Goal: Transaction & Acquisition: Book appointment/travel/reservation

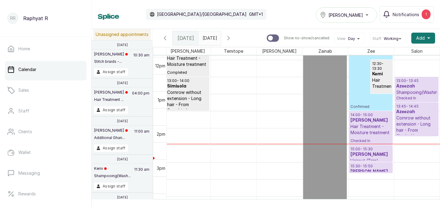
scroll to position [431, 0]
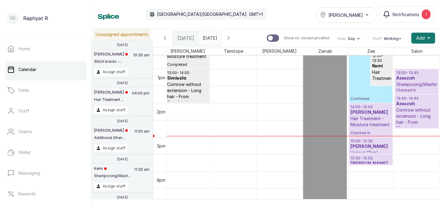
click at [418, 86] on p "Shampooing(Washing)" at bounding box center [416, 85] width 41 height 6
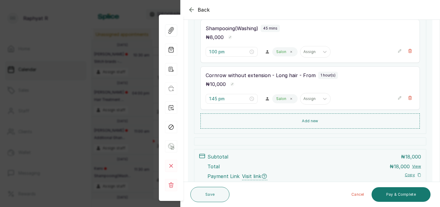
scroll to position [108, 0]
click at [190, 9] on icon "button" at bounding box center [191, 10] width 4 height 4
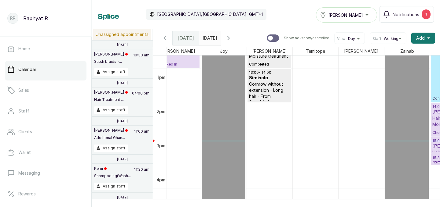
scroll to position [0, 86]
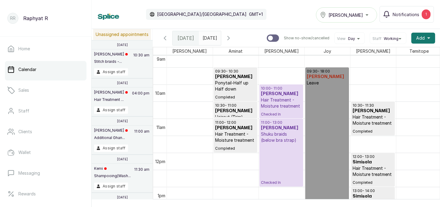
click at [289, 143] on p "Shuku braids (below bra strap)" at bounding box center [281, 137] width 41 height 12
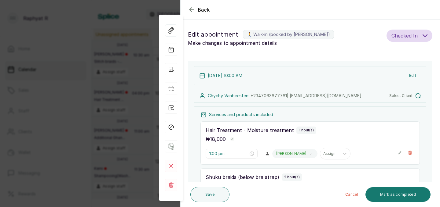
type input "10:00 am"
type input "11:00 am"
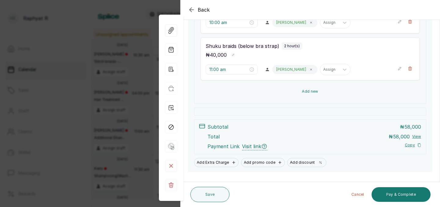
scroll to position [148, 0]
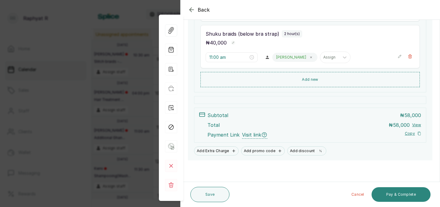
click at [402, 192] on button "Pay & Complete" at bounding box center [400, 195] width 59 height 15
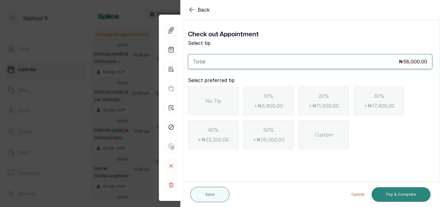
scroll to position [0, 0]
click at [223, 102] on div "No Tip" at bounding box center [213, 100] width 50 height 29
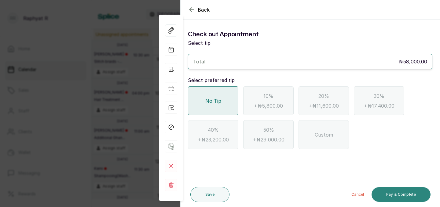
click at [413, 195] on button "Pay & Complete" at bounding box center [400, 195] width 59 height 15
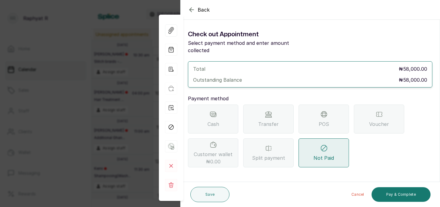
click at [326, 111] on icon at bounding box center [323, 114] width 7 height 7
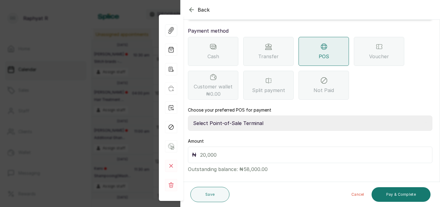
scroll to position [68, 0]
click at [248, 115] on select "Select Point-of-Sale Terminal Traction Providus Bank" at bounding box center [310, 122] width 244 height 15
select select "b1594abb-eea2-48ba-bf5f-ff0754569b84"
click at [204, 151] on input "text" at bounding box center [314, 155] width 228 height 9
type input "58,000"
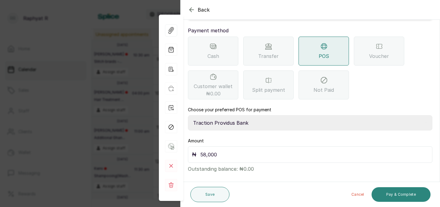
click at [391, 191] on button "Pay & Complete" at bounding box center [400, 195] width 59 height 15
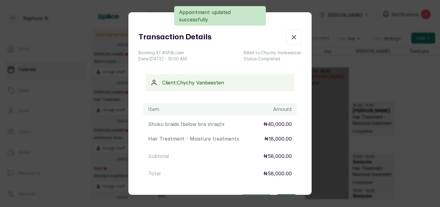
click at [296, 38] on icon "button" at bounding box center [293, 37] width 7 height 7
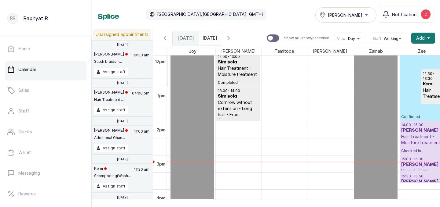
scroll to position [0, 74]
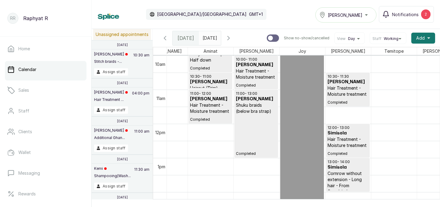
click at [251, 112] on p "Shuku braids (below bra strap)" at bounding box center [256, 108] width 41 height 12
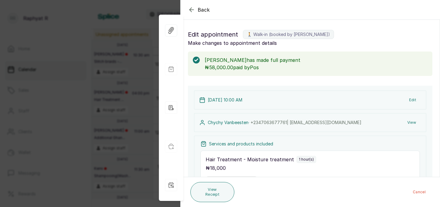
click at [191, 9] on icon "button" at bounding box center [191, 10] width 4 height 4
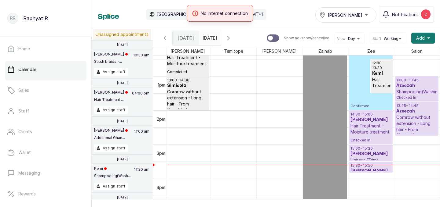
scroll to position [444, 0]
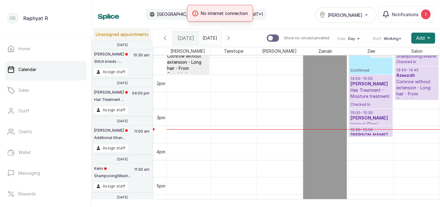
click at [374, 128] on p "15:30 - 15:50" at bounding box center [370, 130] width 41 height 5
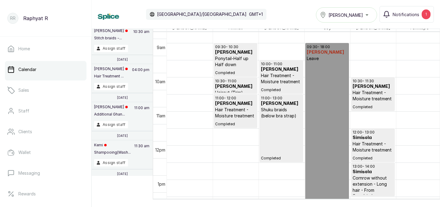
scroll to position [314, 0]
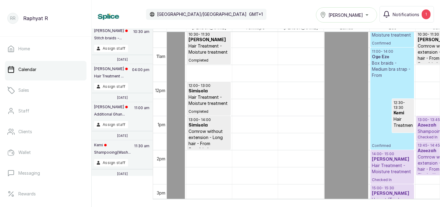
click at [424, 155] on p "Cornrow without extension - Long hair - From" at bounding box center [438, 163] width 41 height 18
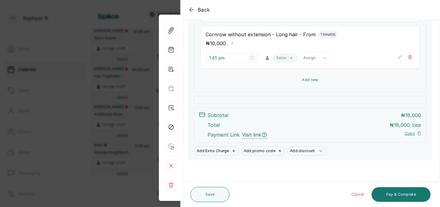
scroll to position [148, 0]
click at [312, 78] on button "Add new" at bounding box center [309, 80] width 219 height 15
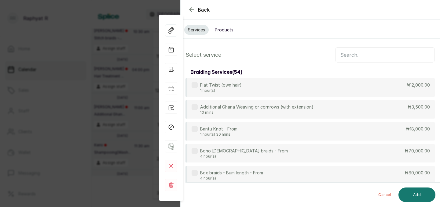
scroll to position [0, 0]
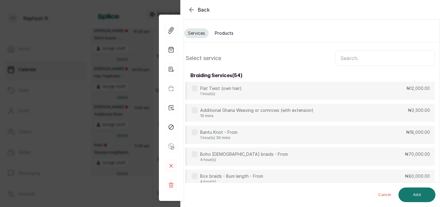
click at [347, 57] on input "text" at bounding box center [385, 58] width 100 height 15
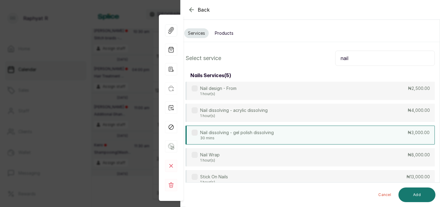
type input "nail"
click at [388, 138] on div "Nail dissolving - gel polish dissolving 30 mins ₦3,000.00" at bounding box center [309, 135] width 249 height 19
click at [420, 192] on button "Add" at bounding box center [416, 195] width 37 height 15
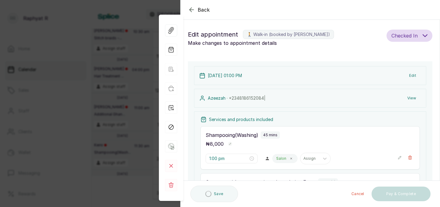
type input "2:45 pm"
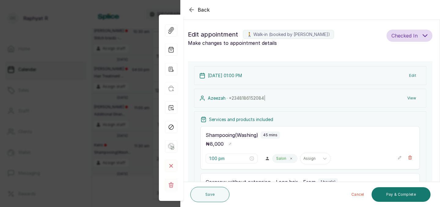
scroll to position [82, 0]
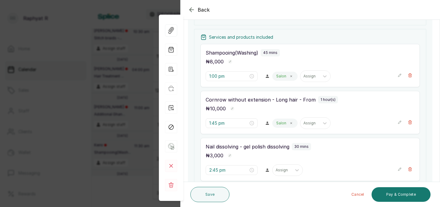
click at [399, 123] on icon "button" at bounding box center [399, 122] width 4 height 4
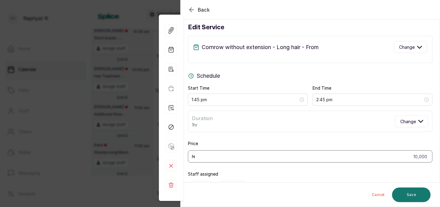
scroll to position [0, 0]
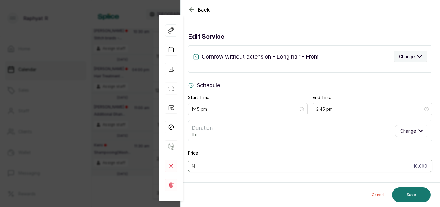
click at [419, 56] on icon "button" at bounding box center [419, 56] width 5 height 5
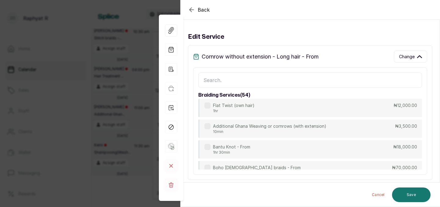
click at [210, 72] on div "braiding services ( 54 ) Flat Twist (own hair) 1hr ₦12,000.00 Additional Ghana …" at bounding box center [310, 122] width 234 height 108
click at [206, 81] on input "text" at bounding box center [310, 80] width 224 height 15
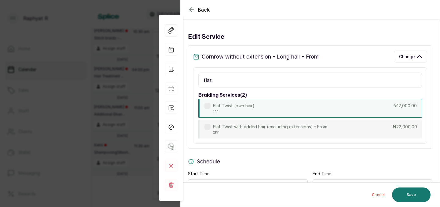
type input "flat"
click at [381, 109] on div "Flat Twist (own hair) 1hr ₦12,000.00" at bounding box center [310, 108] width 224 height 19
type input "12,000"
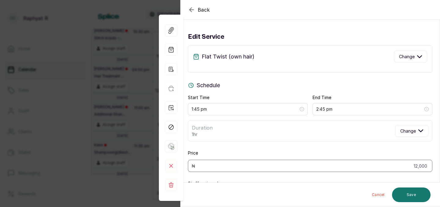
scroll to position [45, 0]
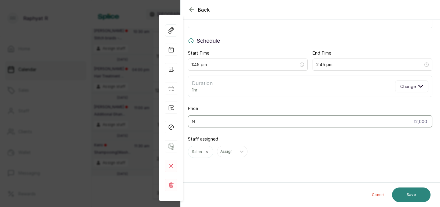
click at [411, 192] on button "Save" at bounding box center [411, 195] width 38 height 15
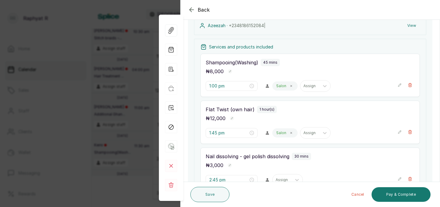
scroll to position [70, 0]
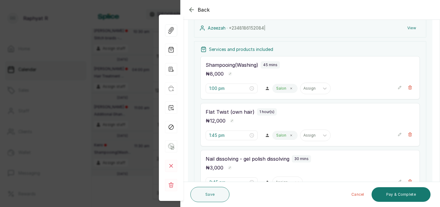
click at [400, 86] on icon "button" at bounding box center [399, 88] width 4 height 4
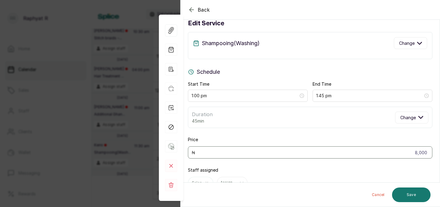
scroll to position [0, 0]
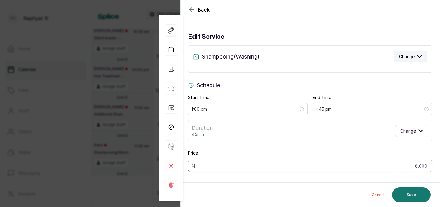
click at [420, 57] on icon "button" at bounding box center [419, 57] width 4 height 2
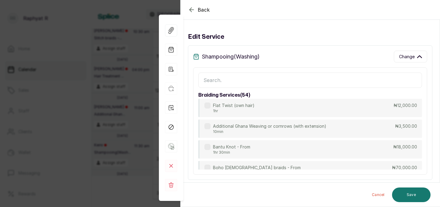
click at [208, 79] on input "text" at bounding box center [310, 80] width 224 height 15
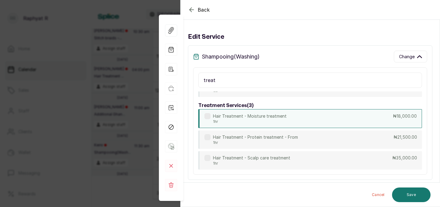
scroll to position [50, 0]
type input "treat"
click at [390, 116] on div "Hair Treatment - Moisture treatment 1hr ₦18,000.00" at bounding box center [310, 119] width 224 height 19
type input "2:00 pm"
type input "18,000"
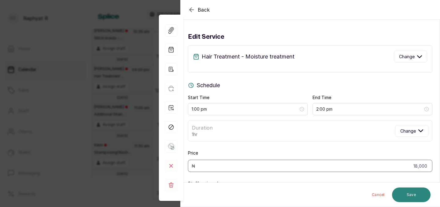
click at [414, 195] on button "Save" at bounding box center [411, 195] width 38 height 15
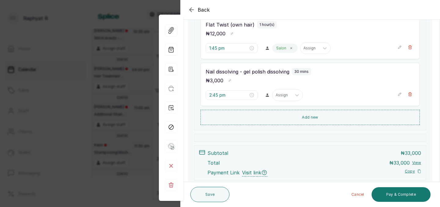
scroll to position [159, 0]
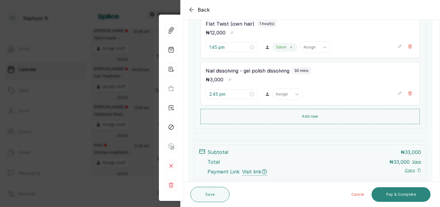
click at [398, 190] on button "Pay & Complete" at bounding box center [400, 195] width 59 height 15
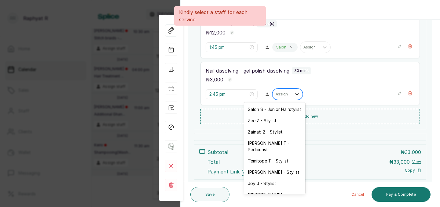
click at [295, 95] on icon at bounding box center [297, 94] width 4 height 2
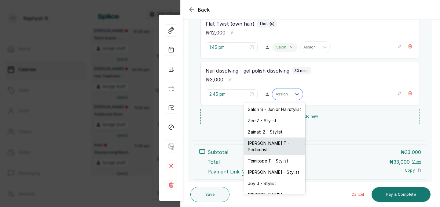
click at [284, 141] on div "Tope T - Pedicurist" at bounding box center [274, 147] width 61 height 18
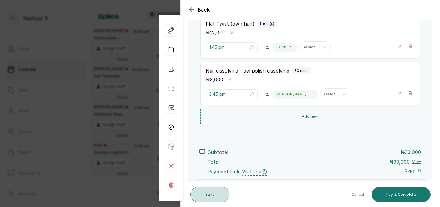
click at [210, 192] on button "Save" at bounding box center [209, 194] width 39 height 15
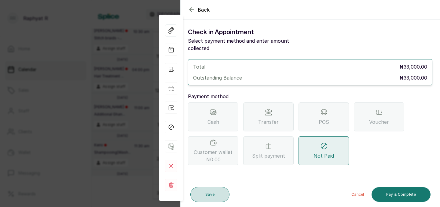
scroll to position [0, 0]
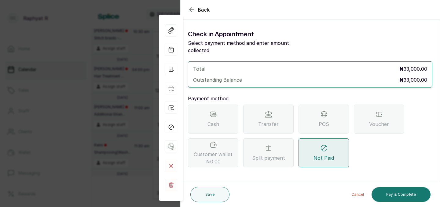
click at [194, 5] on div "Back" at bounding box center [401, 10] width 440 height 20
click at [192, 9] on icon "button" at bounding box center [191, 9] width 7 height 7
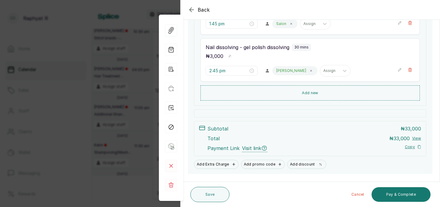
scroll to position [182, 0]
click at [213, 196] on button "Save" at bounding box center [209, 194] width 39 height 15
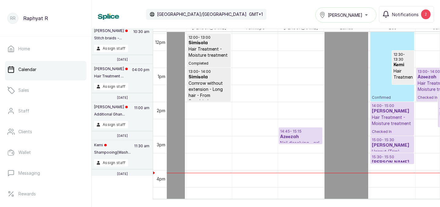
scroll to position [405, 0]
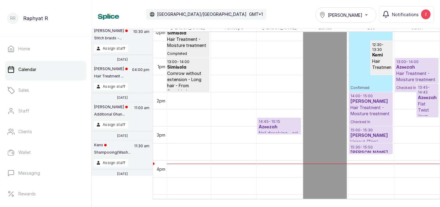
click at [427, 91] on p "13:45 - 14:45" at bounding box center [427, 90] width 19 height 10
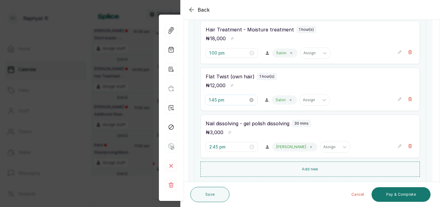
click at [226, 100] on input "1:45 pm" at bounding box center [228, 100] width 39 height 7
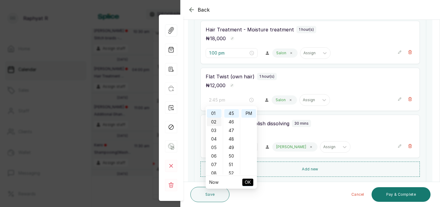
click at [218, 120] on div "02" at bounding box center [214, 122] width 15 height 9
type input "2:00 pm"
click at [232, 113] on div "00" at bounding box center [231, 113] width 15 height 9
click at [250, 183] on span "OK" at bounding box center [248, 183] width 6 height 12
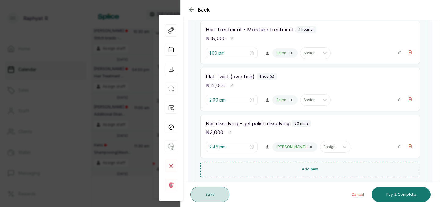
click at [214, 190] on button "Save" at bounding box center [209, 194] width 39 height 15
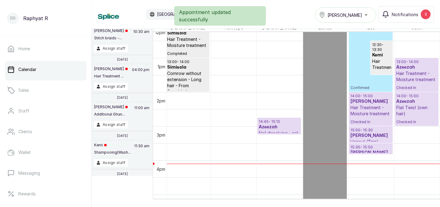
click at [418, 73] on p "Hair Treatment - Moisture treatment" at bounding box center [416, 77] width 41 height 12
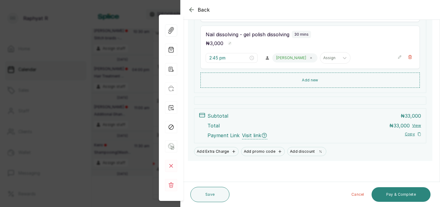
click at [403, 194] on button "Pay & Complete" at bounding box center [400, 195] width 59 height 15
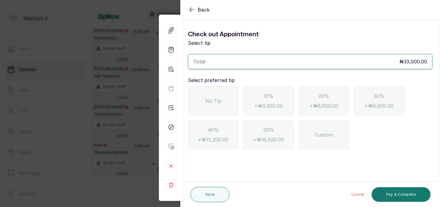
click at [210, 97] on span "No Tip" at bounding box center [213, 100] width 16 height 7
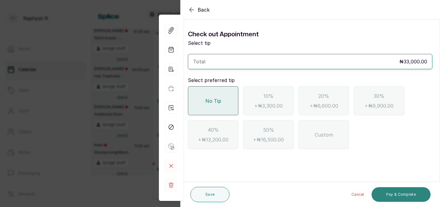
click at [405, 191] on button "Pay & Complete" at bounding box center [400, 195] width 59 height 15
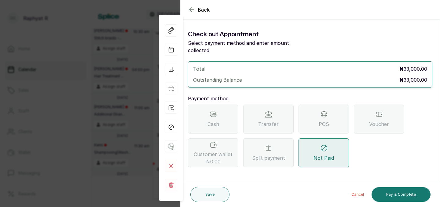
click at [329, 105] on div "POS" at bounding box center [323, 119] width 50 height 29
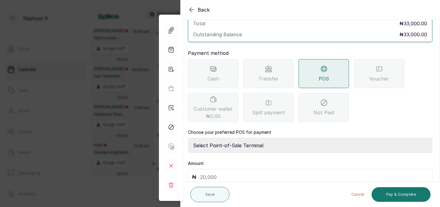
click at [248, 139] on select "Select Point-of-Sale Terminal Traction Providus Bank" at bounding box center [310, 145] width 244 height 15
select select "b1594abb-eea2-48ba-bf5f-ff0754569b84"
click at [203, 173] on input "text" at bounding box center [314, 177] width 228 height 9
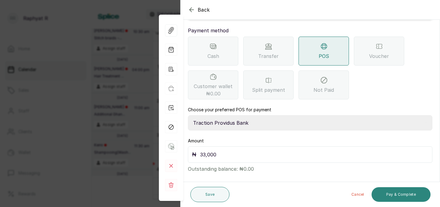
type input "33,000"
click at [402, 190] on button "Pay & Complete" at bounding box center [400, 195] width 59 height 15
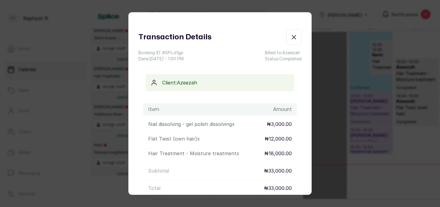
click at [298, 38] on button "Show no-show/cancelled" at bounding box center [293, 37] width 15 height 15
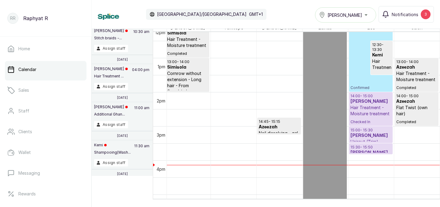
click at [378, 108] on p "Hair Treatment - Moisture treatment" at bounding box center [370, 111] width 41 height 12
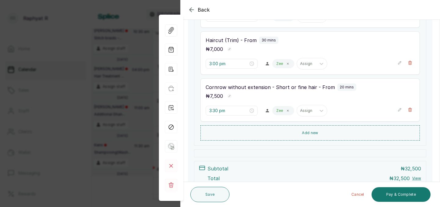
scroll to position [143, 0]
click at [197, 10] on button "Back" at bounding box center [199, 9] width 22 height 7
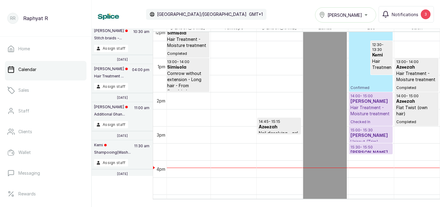
click at [370, 114] on p "Hair Treatment - Moisture treatment" at bounding box center [370, 111] width 41 height 12
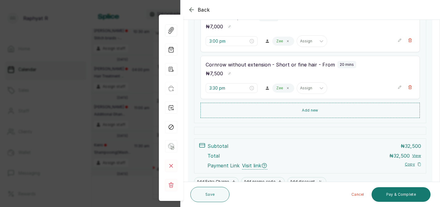
scroll to position [165, 0]
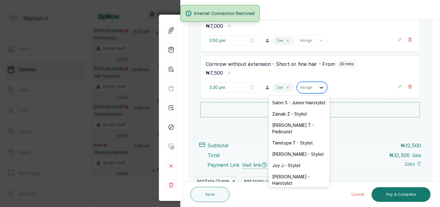
click at [318, 86] on icon at bounding box center [321, 88] width 6 height 6
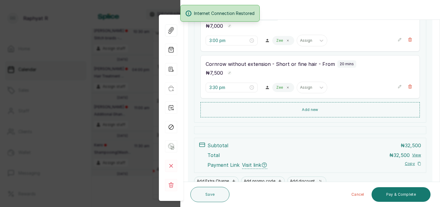
click at [395, 88] on div "3:30 pm Zee Assign" at bounding box center [310, 88] width 209 height 12
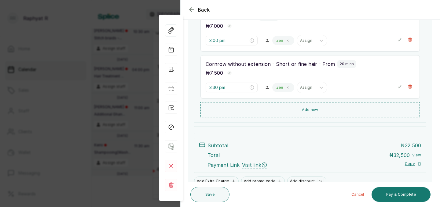
click at [400, 87] on icon "button" at bounding box center [399, 86] width 3 height 3
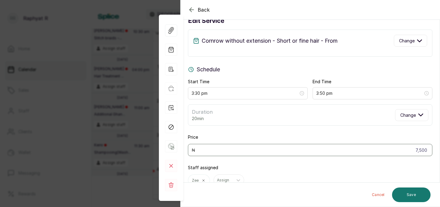
scroll to position [0, 0]
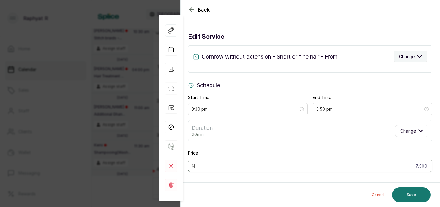
click at [420, 58] on icon "button" at bounding box center [419, 56] width 5 height 5
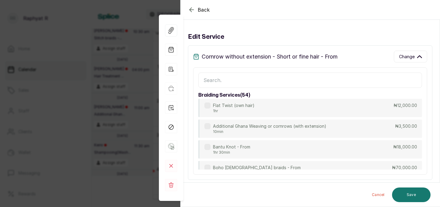
click at [207, 79] on input "text" at bounding box center [310, 80] width 224 height 15
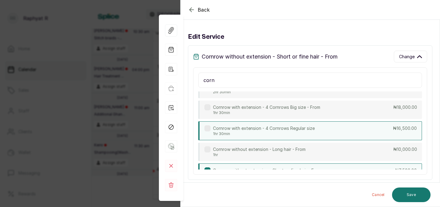
scroll to position [88, 0]
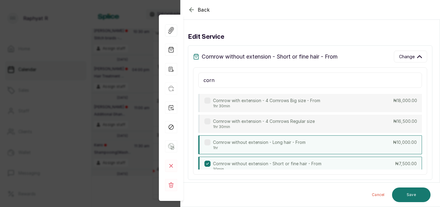
type input "corn"
click at [408, 140] on p "₦10,000.00" at bounding box center [405, 143] width 24 height 6
type input "4:30 pm"
type input "10,000"
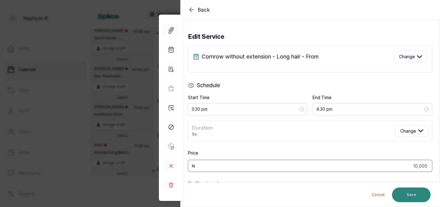
click at [417, 194] on button "Save" at bounding box center [411, 195] width 38 height 15
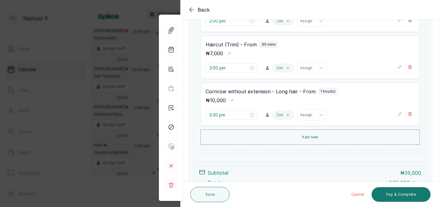
scroll to position [142, 0]
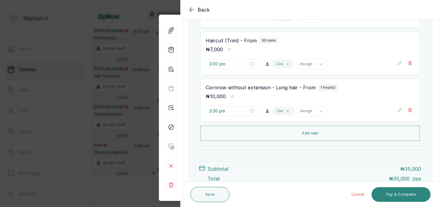
click at [403, 192] on button "Pay & Complete" at bounding box center [400, 195] width 59 height 15
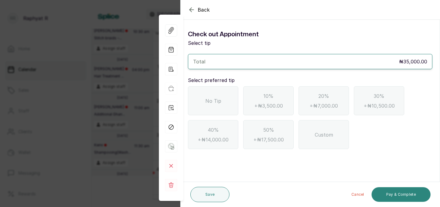
scroll to position [0, 0]
click at [214, 98] on span "No Tip" at bounding box center [213, 100] width 16 height 7
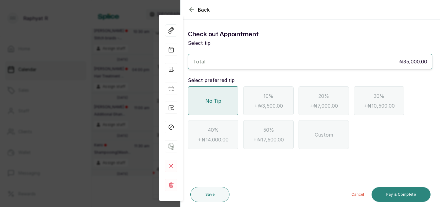
click at [400, 194] on button "Pay & Complete" at bounding box center [400, 195] width 59 height 15
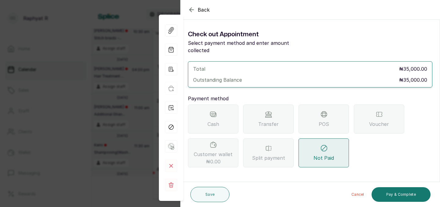
click at [276, 121] on span "Transfer" at bounding box center [268, 124] width 20 height 7
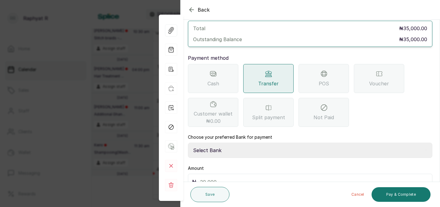
scroll to position [54, 0]
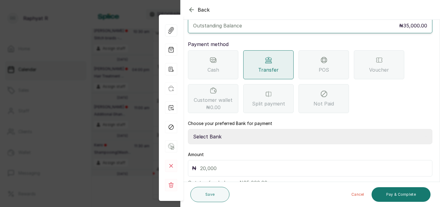
click at [214, 132] on select "Select Bank TRACTION(TRACTION) Providus Bank TASALAHQ HAIR AND BEAUTY Guaranty …" at bounding box center [310, 136] width 244 height 15
select select "d2e8ea74-1b1f-42b2-81f9-dacd6e382dd2"
click at [205, 164] on input "text" at bounding box center [314, 168] width 228 height 9
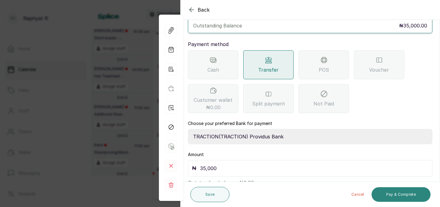
type input "35,000"
click at [399, 190] on button "Pay & Complete" at bounding box center [400, 195] width 59 height 15
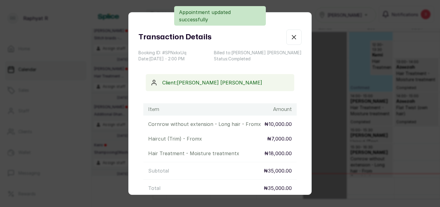
click at [295, 41] on icon "button" at bounding box center [293, 37] width 7 height 7
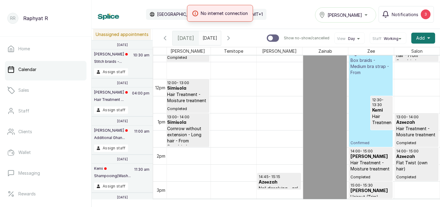
scroll to position [384, 0]
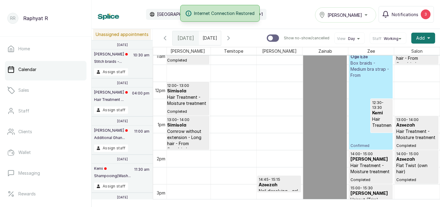
click at [371, 84] on p "Confirmed" at bounding box center [370, 114] width 41 height 70
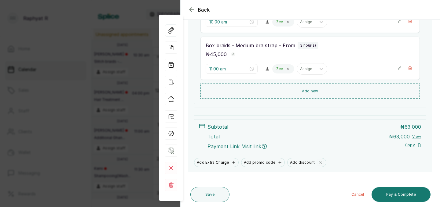
scroll to position [148, 0]
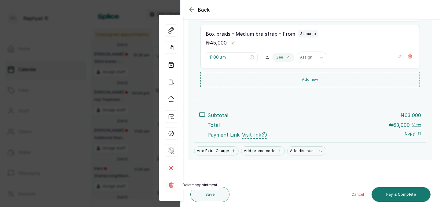
click at [171, 184] on rect at bounding box center [171, 185] width 12 height 12
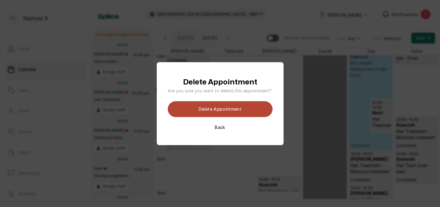
click at [206, 108] on button "Delete appointment" at bounding box center [220, 109] width 105 height 16
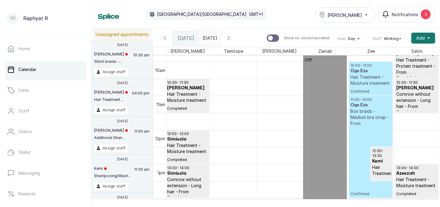
scroll to position [345, 0]
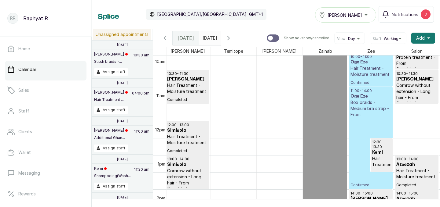
click at [368, 110] on p "Box braids - Medium bra strap - From" at bounding box center [370, 109] width 41 height 18
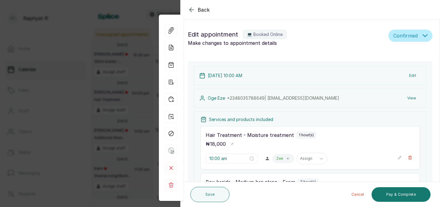
scroll to position [148, 0]
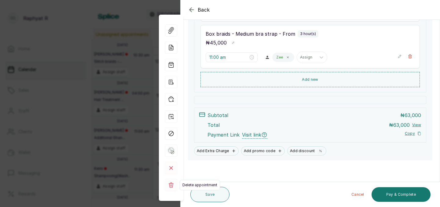
click at [171, 184] on rect at bounding box center [171, 185] width 12 height 12
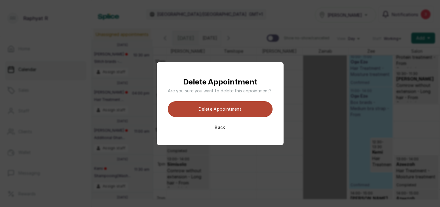
click at [240, 107] on button "Delete appointment" at bounding box center [220, 109] width 105 height 16
